Goal: Task Accomplishment & Management: Use online tool/utility

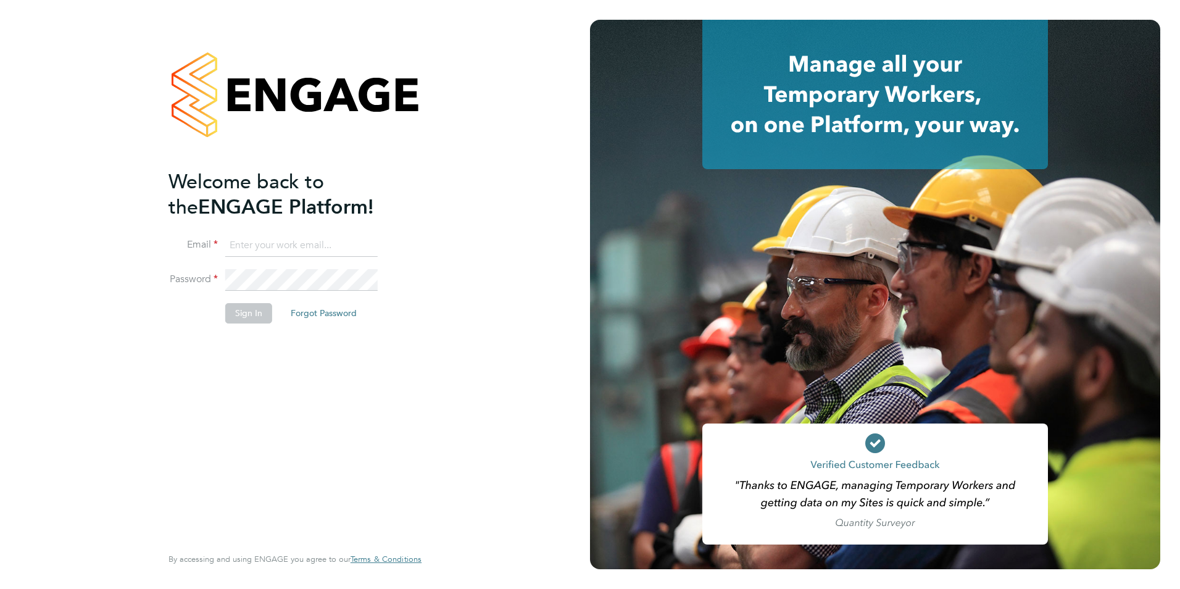
type input "[PERSON_NAME][EMAIL_ADDRESS][PERSON_NAME][DOMAIN_NAME]"
click at [240, 298] on li "Password" at bounding box center [288, 286] width 241 height 35
click at [249, 308] on button "Sign In" at bounding box center [248, 313] width 47 height 20
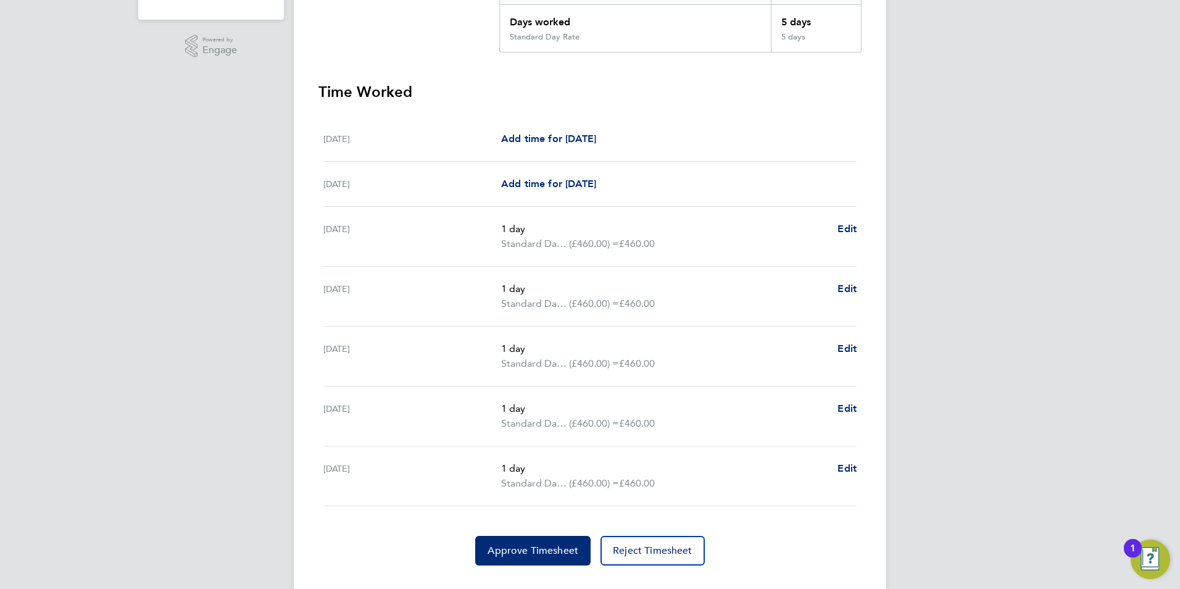
scroll to position [309, 0]
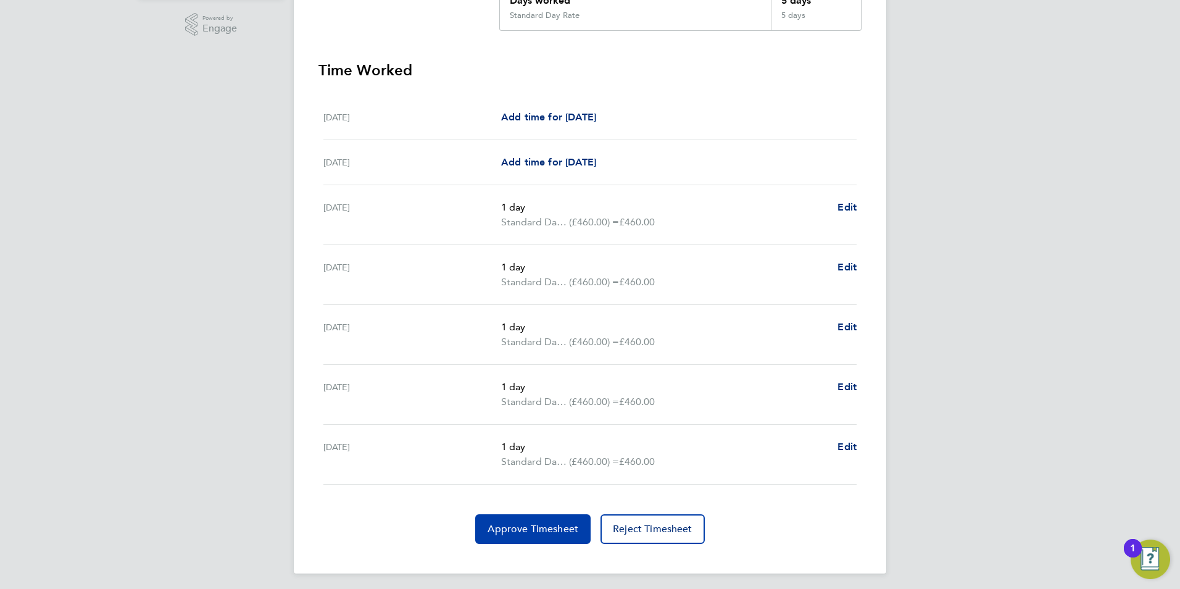
click at [544, 539] on button "Approve Timesheet" at bounding box center [532, 529] width 115 height 30
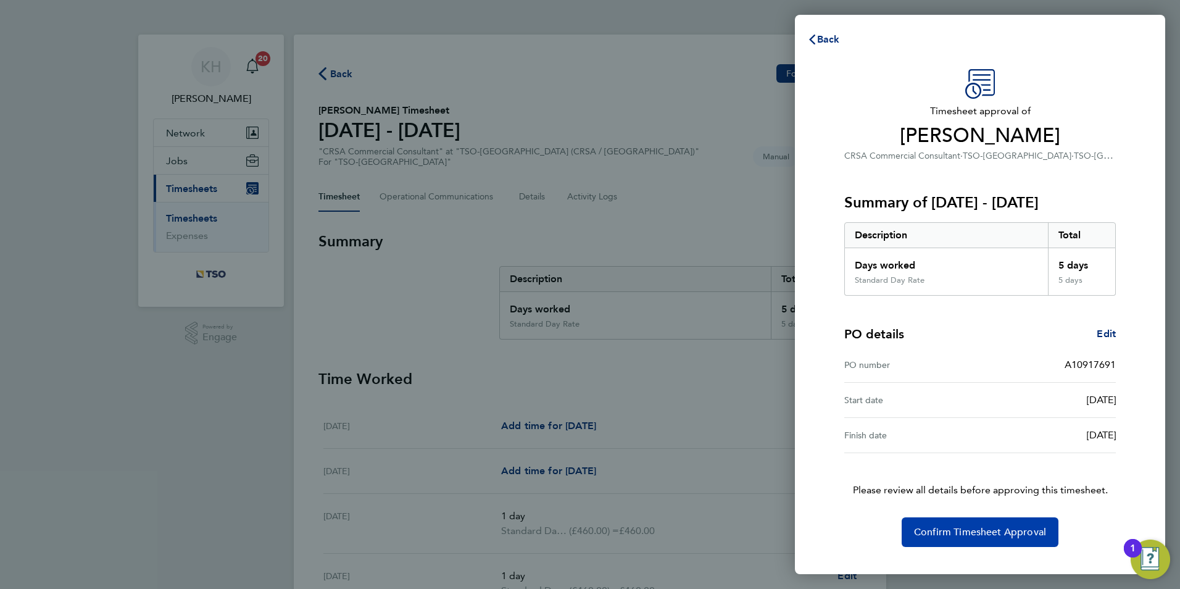
click at [976, 533] on span "Confirm Timesheet Approval" at bounding box center [980, 532] width 132 height 12
